Goal: Entertainment & Leisure: Browse casually

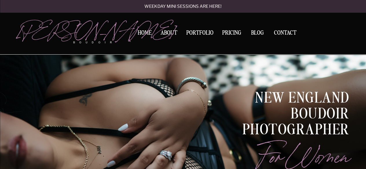
click at [195, 32] on form "Join the mailing list. Be the first to know about new sales, and special events…" at bounding box center [237, 84] width 109 height 143
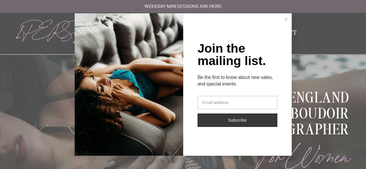
click at [284, 19] on icon at bounding box center [285, 19] width 3 height 3
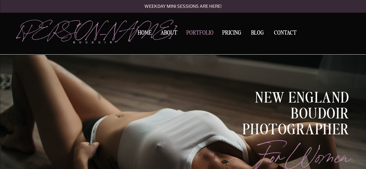
click at [206, 33] on nav "Portfolio" at bounding box center [199, 34] width 31 height 8
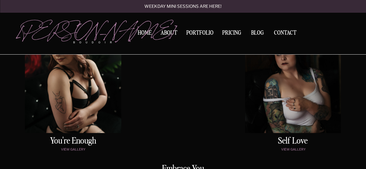
scroll to position [335, 0]
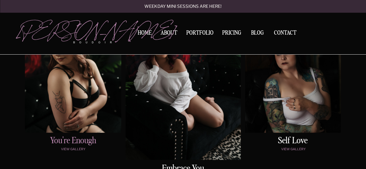
click at [72, 146] on h2 "You're enough" at bounding box center [73, 142] width 94 height 10
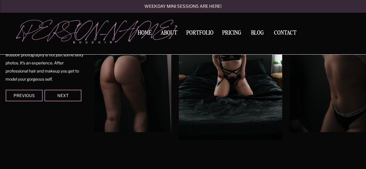
scroll to position [589, 0]
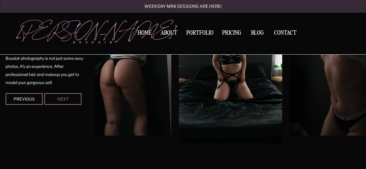
click at [75, 99] on div "Next" at bounding box center [62, 98] width 35 height 3
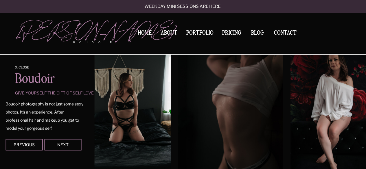
scroll to position [543, 0]
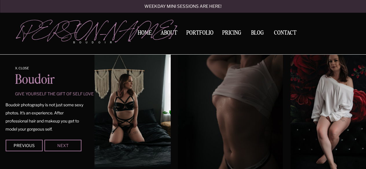
click at [69, 144] on div "Next" at bounding box center [62, 145] width 35 height 3
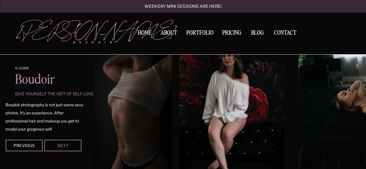
click at [69, 144] on div "Next" at bounding box center [62, 145] width 35 height 3
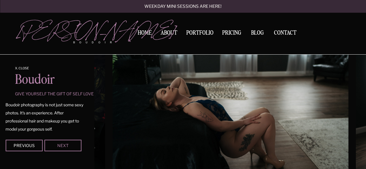
click at [69, 144] on div "Next" at bounding box center [62, 145] width 35 height 3
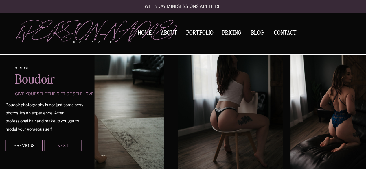
click at [69, 145] on div "Next" at bounding box center [62, 145] width 35 height 3
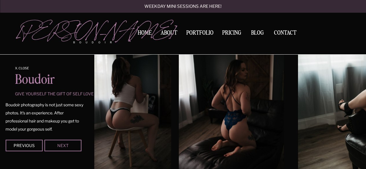
click at [69, 145] on div "Next" at bounding box center [62, 145] width 35 height 3
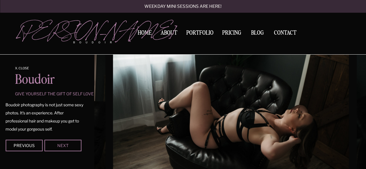
click at [69, 145] on div "Next" at bounding box center [62, 145] width 35 height 3
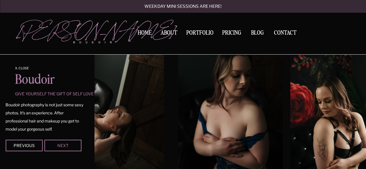
click at [69, 145] on div "Next" at bounding box center [62, 145] width 35 height 3
